Goal: Contribute content: Add original content to the website for others to see

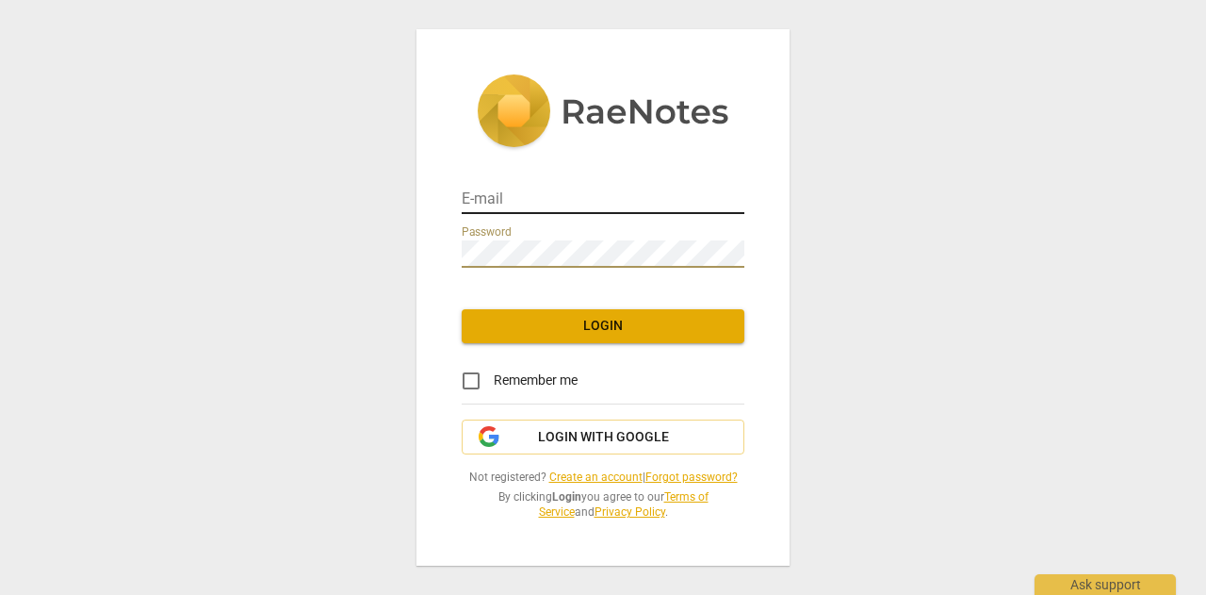
click at [482, 201] on input "email" at bounding box center [603, 200] width 283 height 27
type input "rschratz@comcast.net"
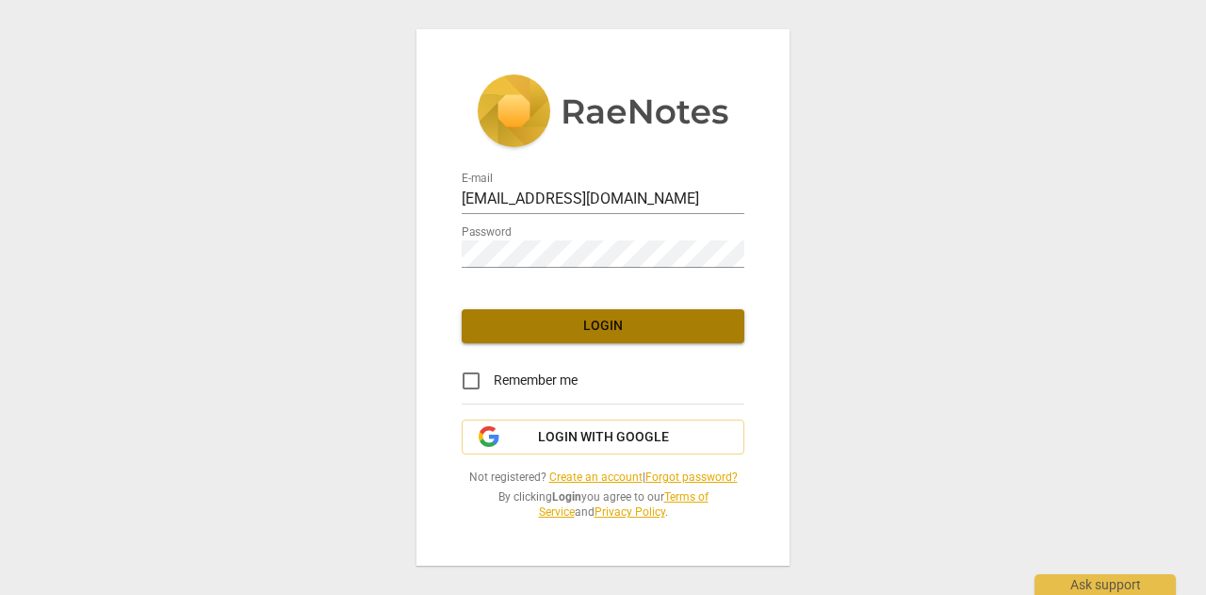
click at [545, 336] on button "Login" at bounding box center [603, 326] width 283 height 34
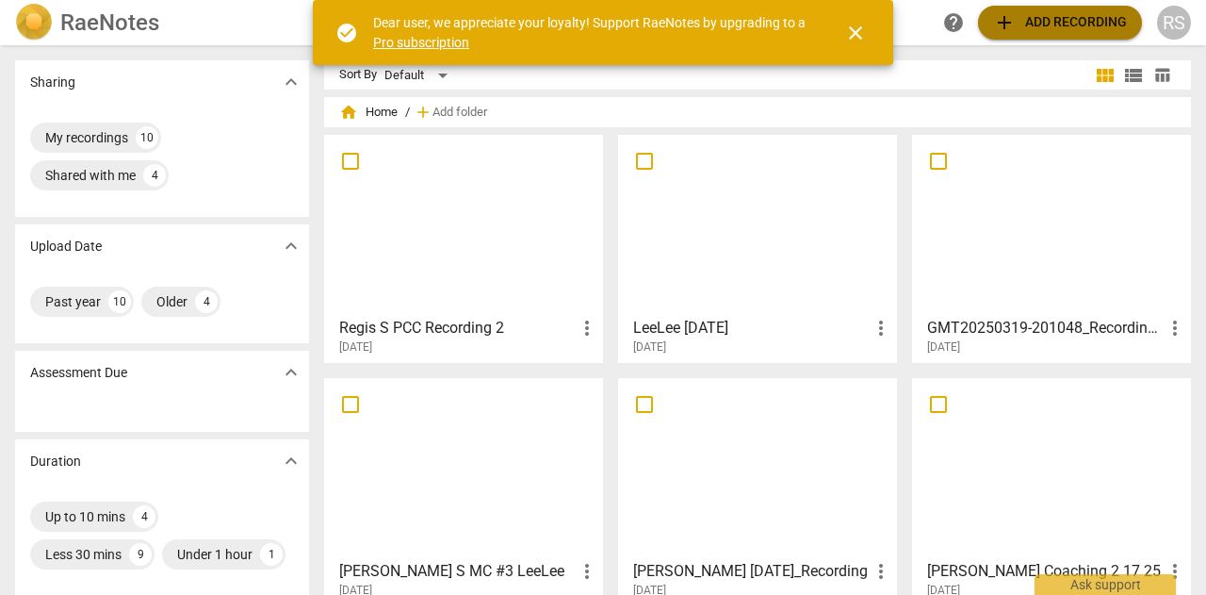
click at [1061, 8] on button "add Add recording" at bounding box center [1060, 23] width 164 height 34
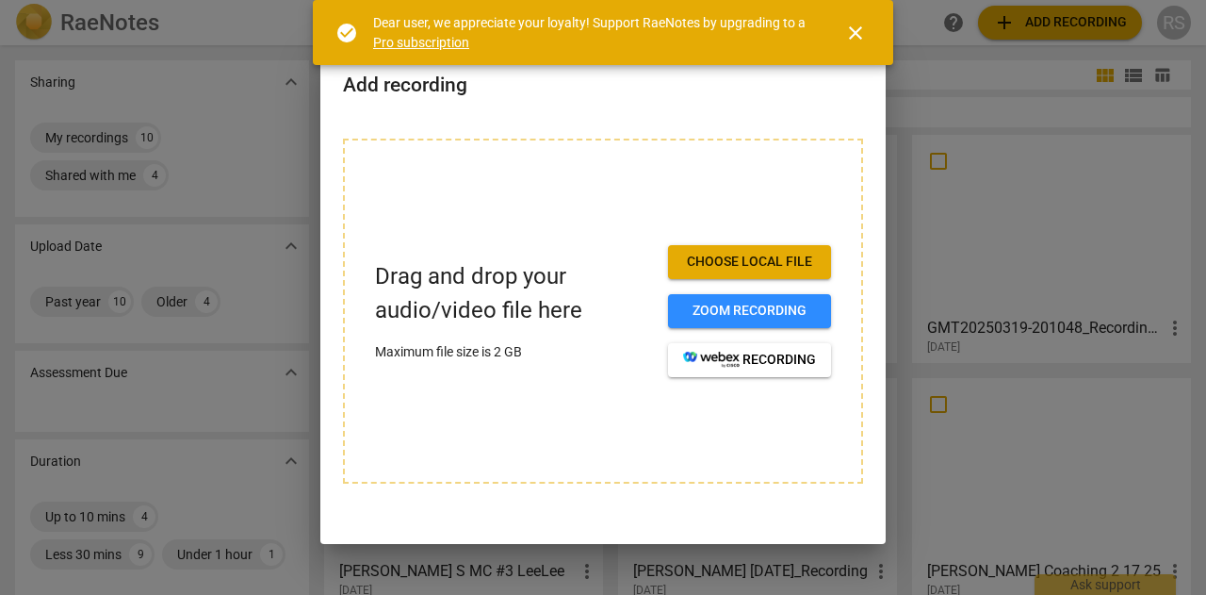
click at [736, 267] on span "Choose local file" at bounding box center [749, 262] width 133 height 19
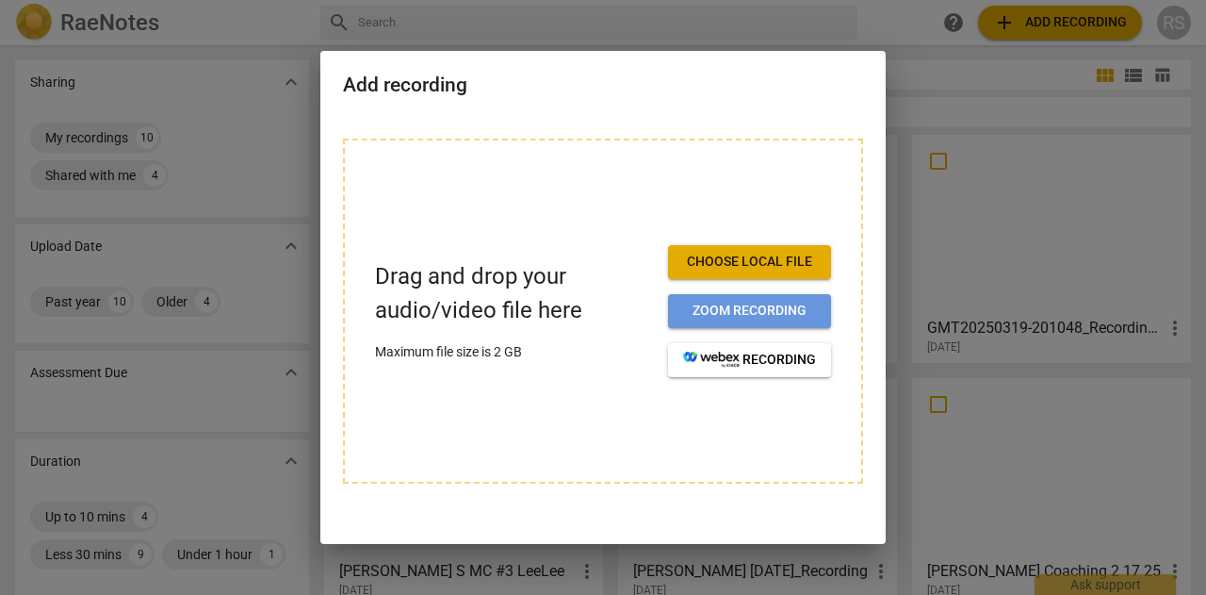
click at [716, 309] on span "Zoom recording" at bounding box center [749, 311] width 133 height 19
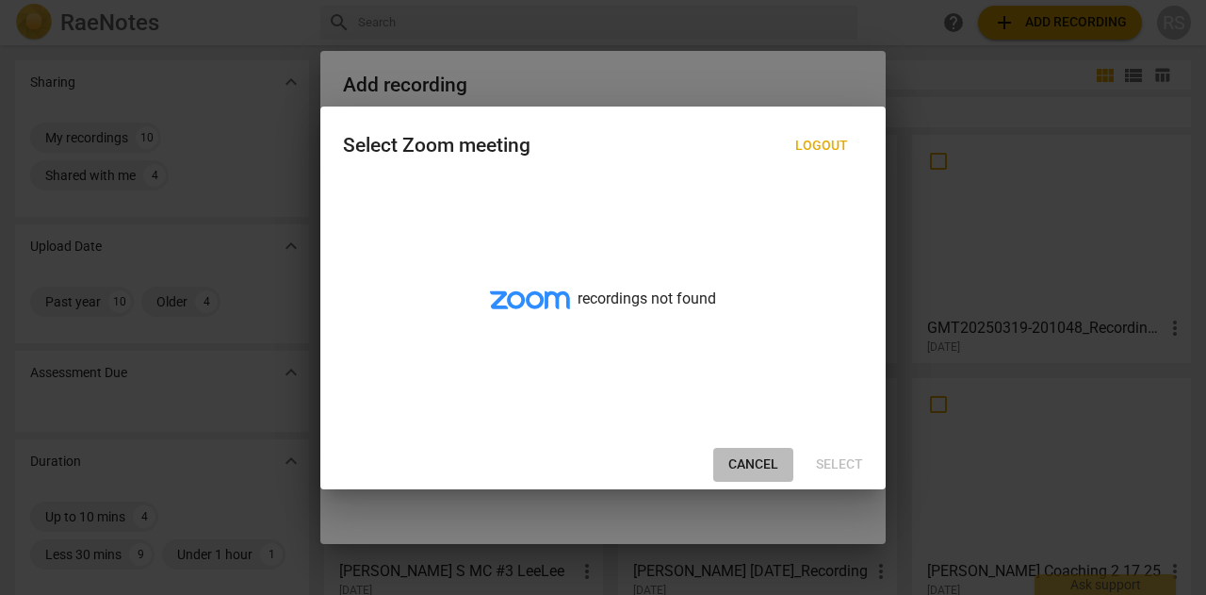
click at [750, 463] on span "Cancel" at bounding box center [753, 464] width 50 height 19
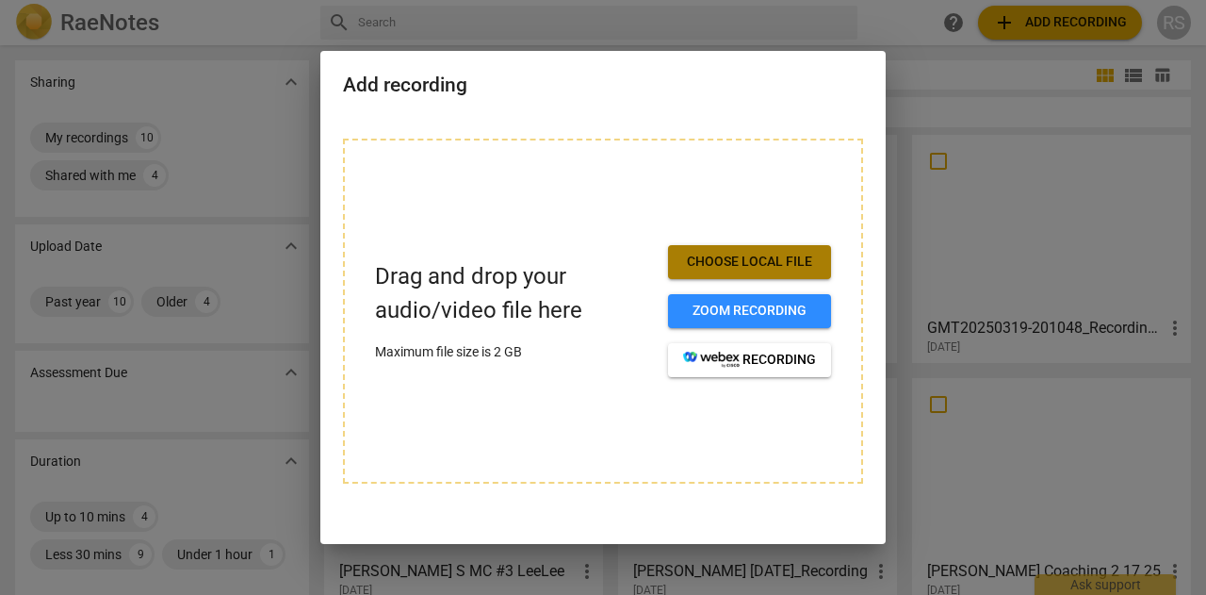
click at [759, 269] on span "Choose local file" at bounding box center [749, 262] width 133 height 19
click at [760, 263] on span "Choose local file" at bounding box center [749, 262] width 133 height 19
